Goal: Register for event/course

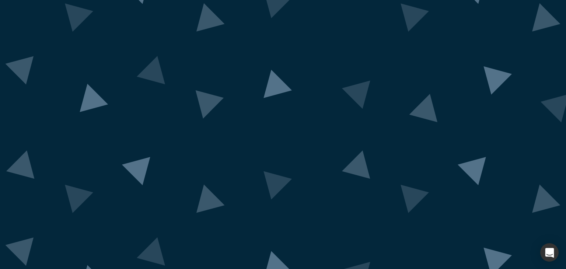
scroll to position [43, 0]
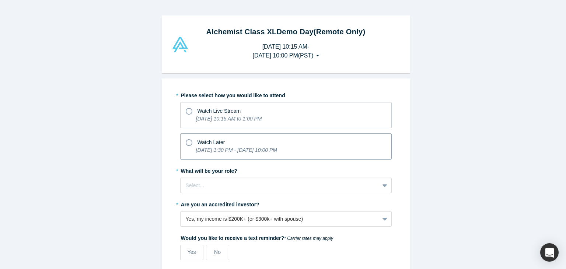
drag, startPoint x: 188, startPoint y: 142, endPoint x: 196, endPoint y: 157, distance: 17.0
click at [188, 142] on icon at bounding box center [189, 142] width 7 height 7
click at [0, 0] on input "Watch Later [DATE] 1:30 PM - [DATE] 10:00 PM" at bounding box center [0, 0] width 0 height 0
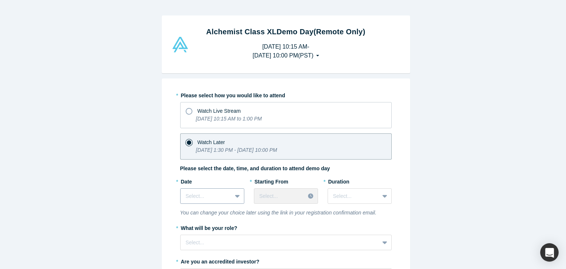
click at [232, 197] on div "* Date Select..." at bounding box center [212, 193] width 64 height 34
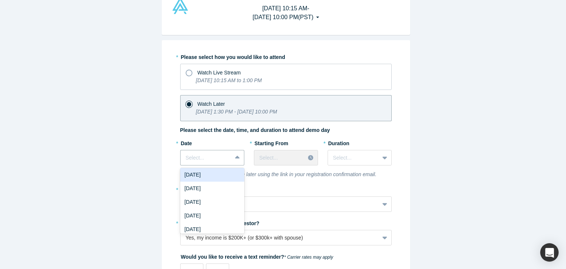
scroll to position [32, 0]
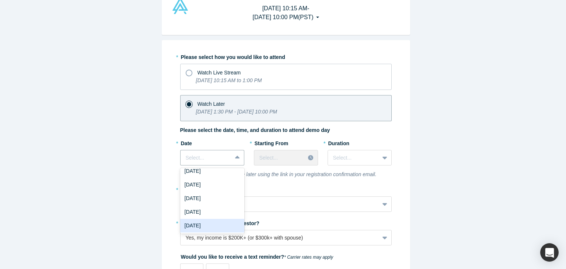
click at [217, 228] on div "[DATE]" at bounding box center [212, 226] width 64 height 14
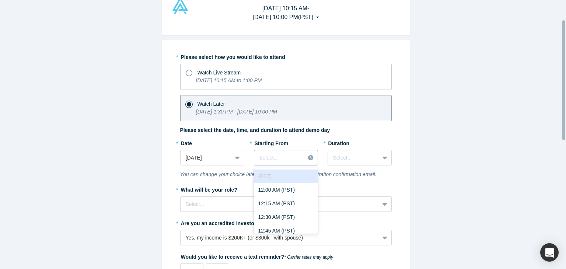
click at [301, 154] on div "Select..." at bounding box center [279, 158] width 51 height 12
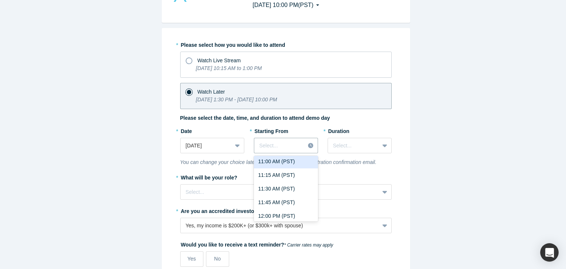
scroll to position [627, 0]
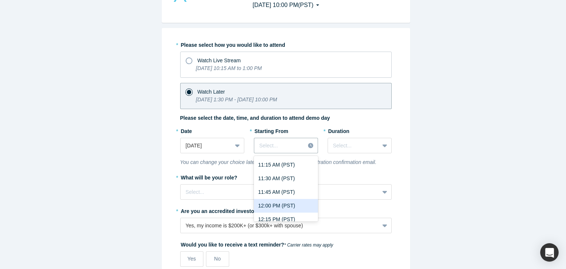
click at [280, 205] on div "12:00 PM (PST)" at bounding box center [286, 206] width 64 height 14
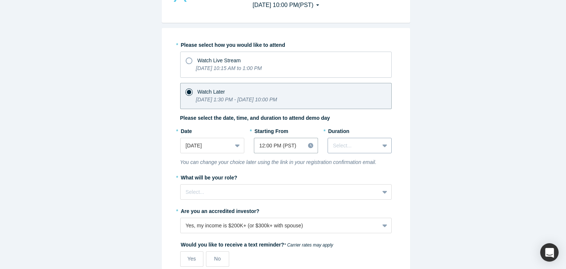
click at [382, 145] on icon at bounding box center [384, 146] width 5 height 3
click at [351, 205] on div "2 hours" at bounding box center [360, 205] width 64 height 14
click at [344, 195] on div "Select..." at bounding box center [286, 191] width 212 height 15
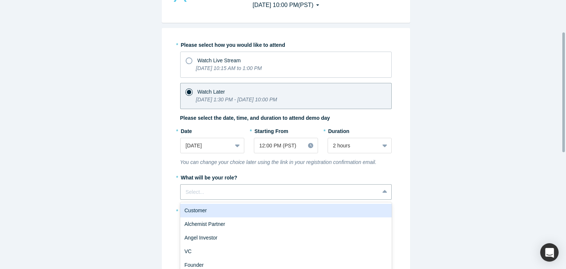
scroll to position [71, 0]
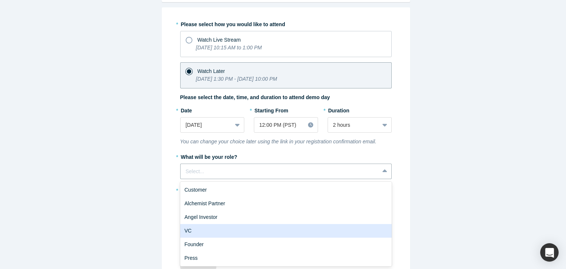
click at [193, 229] on div "VC" at bounding box center [286, 231] width 212 height 14
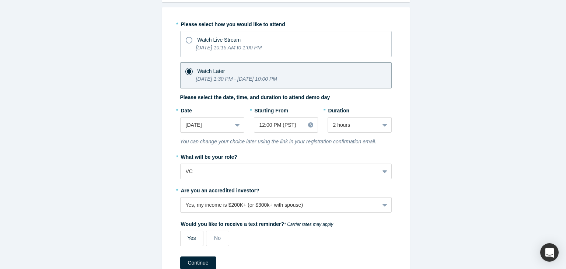
click at [188, 235] on span "Yes" at bounding box center [192, 238] width 8 height 6
click at [0, 0] on input "Yes" at bounding box center [0, 0] width 0 height 0
select select "US"
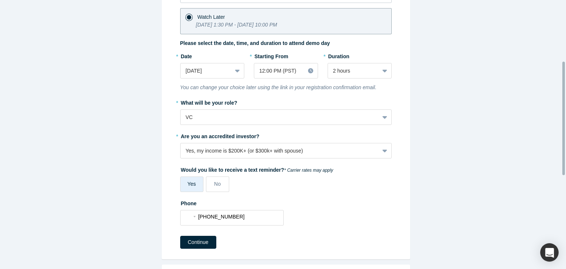
scroll to position [145, 0]
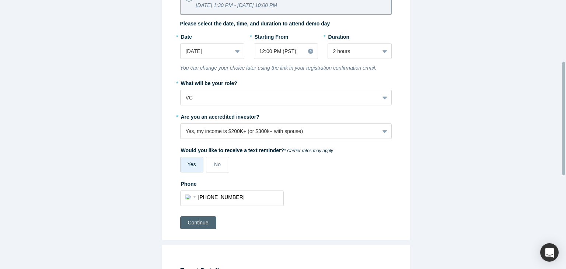
click at [188, 216] on button "Continue" at bounding box center [198, 222] width 36 height 13
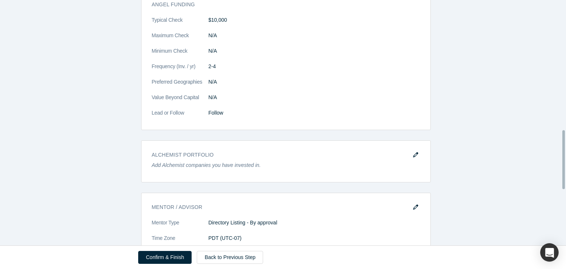
scroll to position [664, 0]
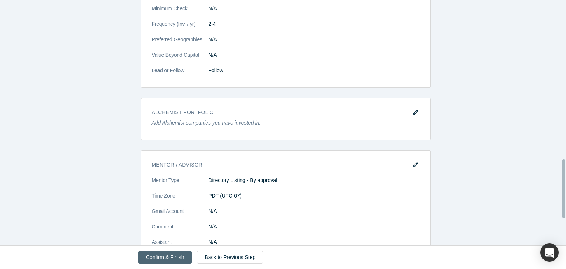
click at [168, 257] on button "Confirm & Finish" at bounding box center [164, 257] width 53 height 13
